Goal: Navigation & Orientation: Find specific page/section

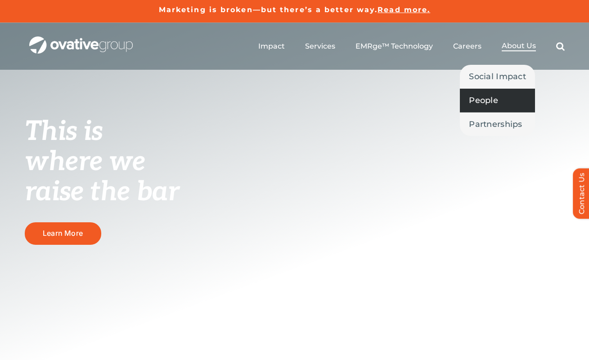
click at [497, 103] on span "People" at bounding box center [483, 100] width 29 height 13
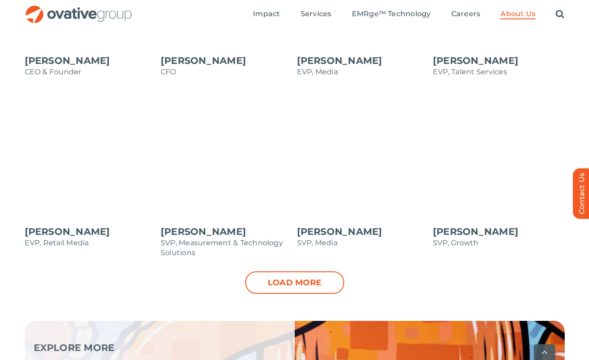
scroll to position [902, 0]
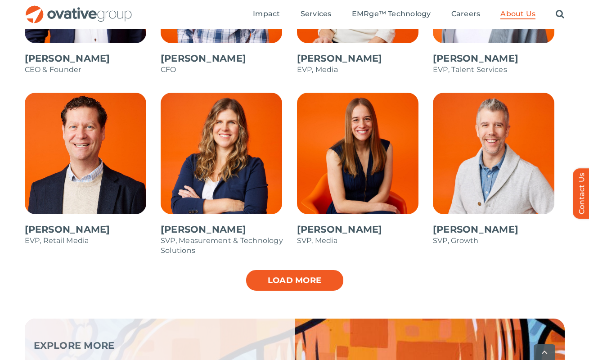
click at [301, 276] on link "Load more" at bounding box center [294, 280] width 99 height 22
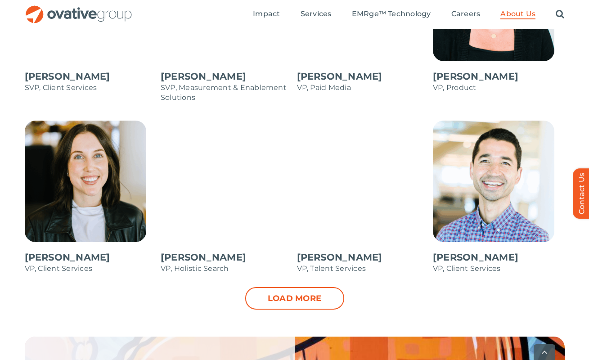
scroll to position [1236, 0]
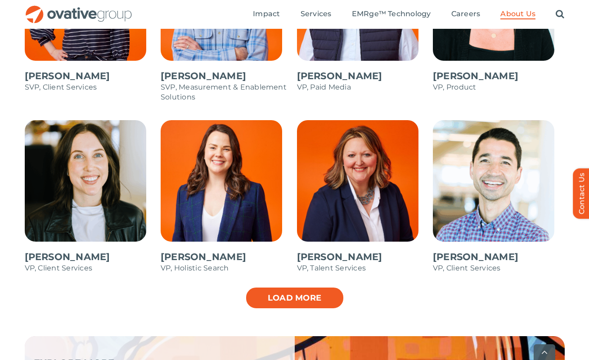
click at [296, 296] on link "Load more" at bounding box center [294, 298] width 99 height 22
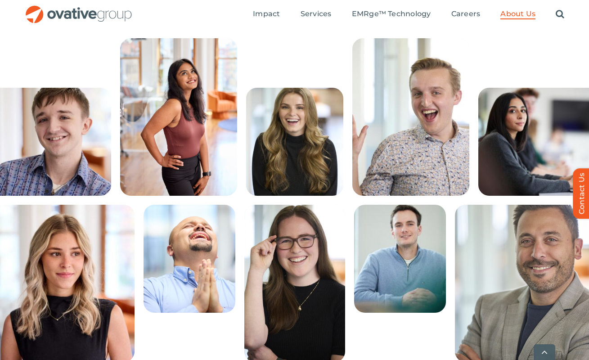
scroll to position [220, 0]
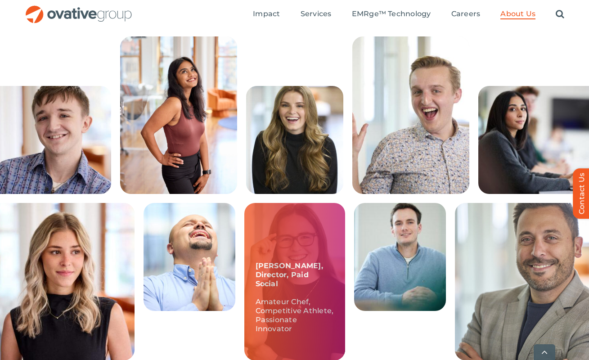
click at [270, 264] on div "Mara, Director, Paid Social Amateur Chef, Competitive Athlete, Passionate Innov…" at bounding box center [294, 281] width 101 height 157
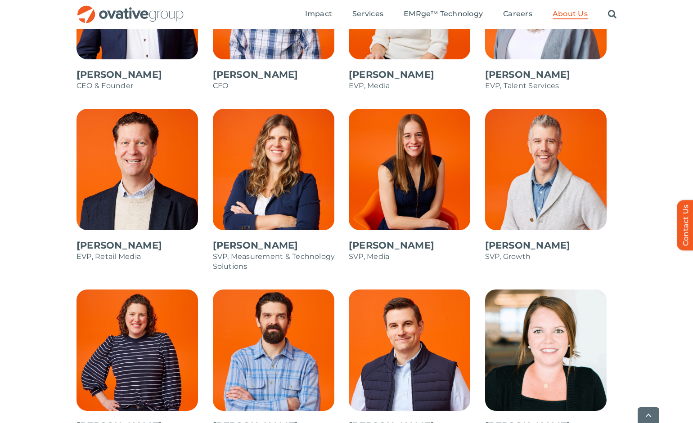
scroll to position [887, 0]
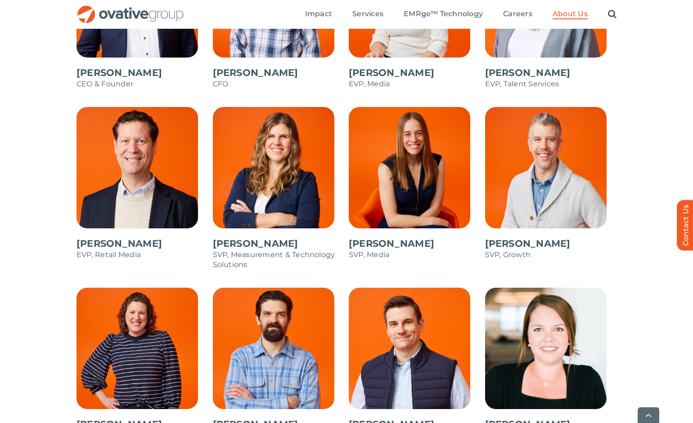
click at [462, 262] on span at bounding box center [415, 188] width 132 height 162
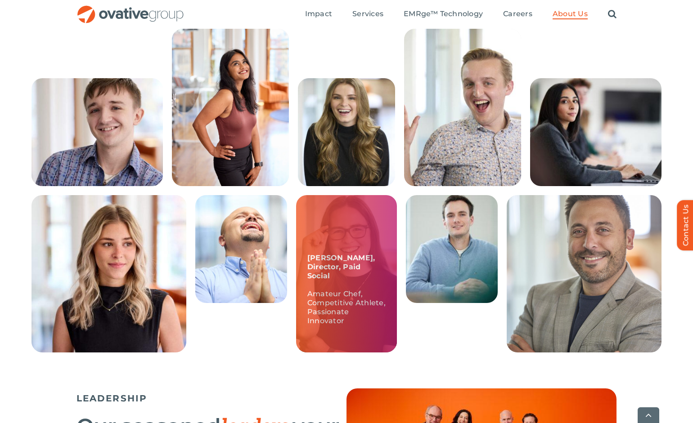
scroll to position [229, 0]
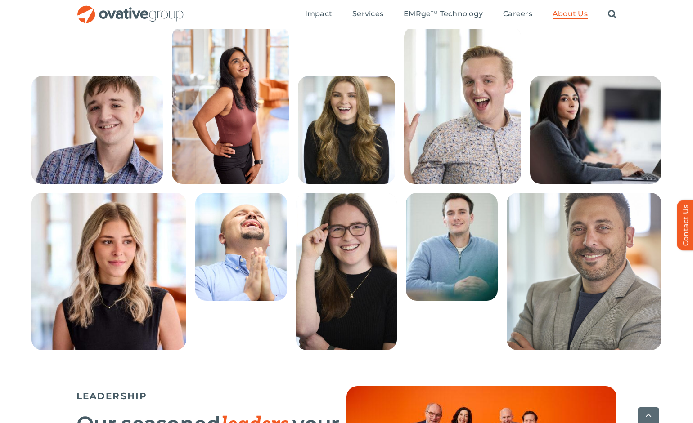
click at [214, 359] on div "Sadie, Sr. Analyst, Video and Programmatic Media Skilled Sudoku Solver, Restaur…" at bounding box center [346, 285] width 693 height 202
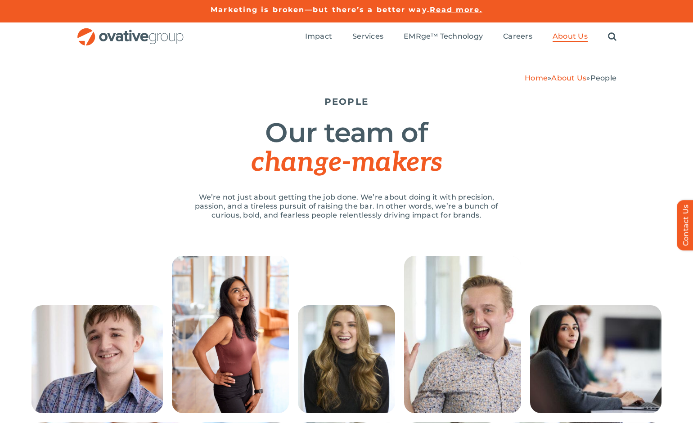
scroll to position [0, 0]
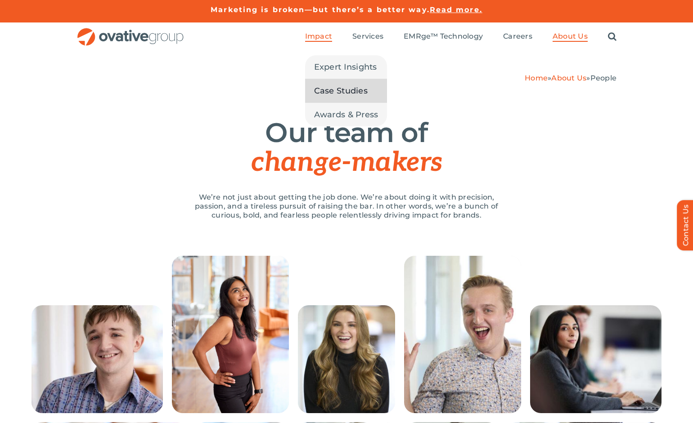
click at [323, 88] on span "Case Studies" at bounding box center [341, 91] width 54 height 13
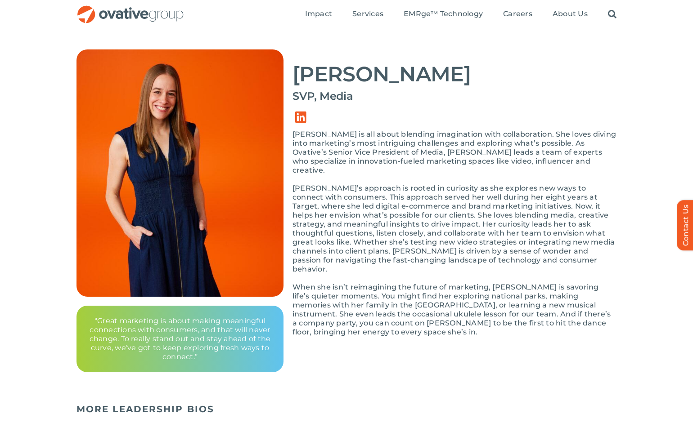
scroll to position [49, 0]
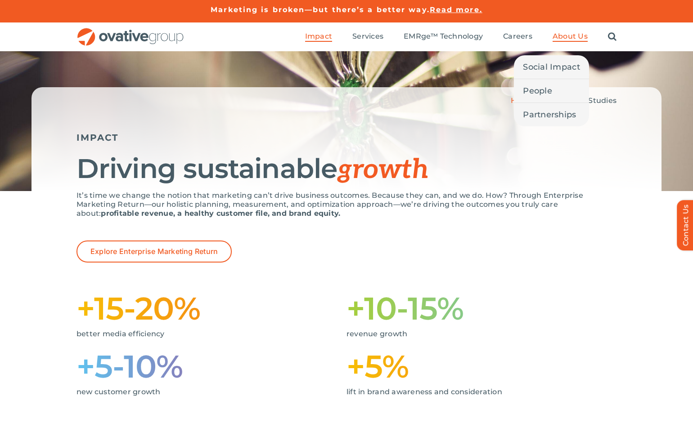
click at [568, 35] on span "About Us" at bounding box center [569, 36] width 35 height 9
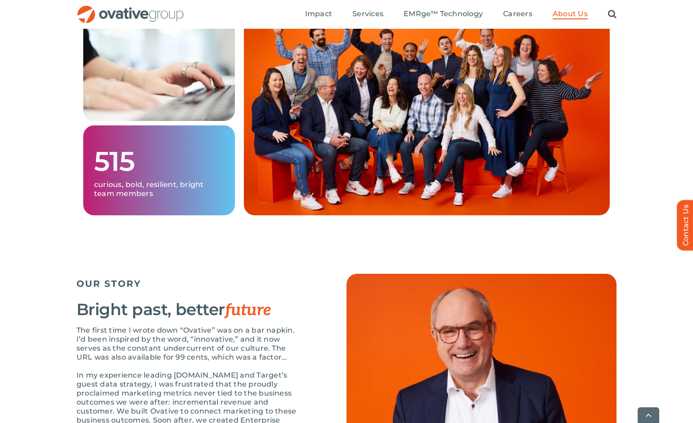
scroll to position [684, 0]
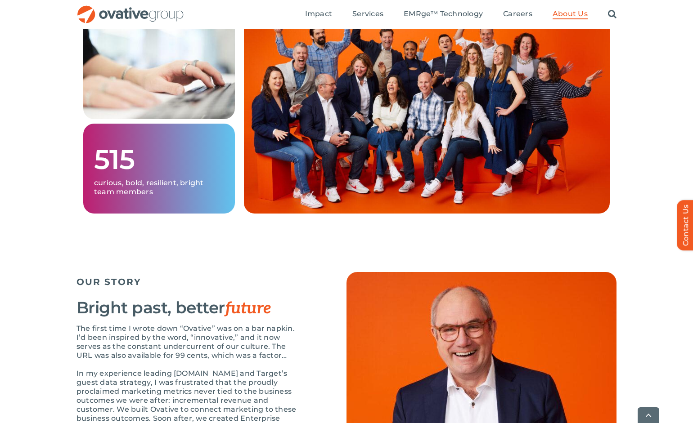
click at [455, 139] on img at bounding box center [427, 112] width 366 height 202
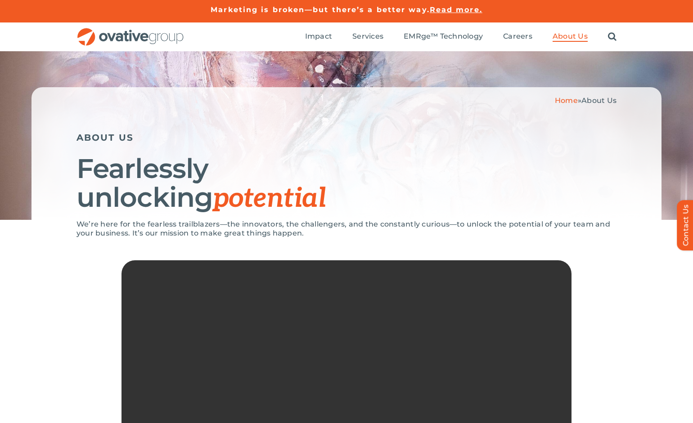
scroll to position [0, 0]
